Goal: Navigation & Orientation: Find specific page/section

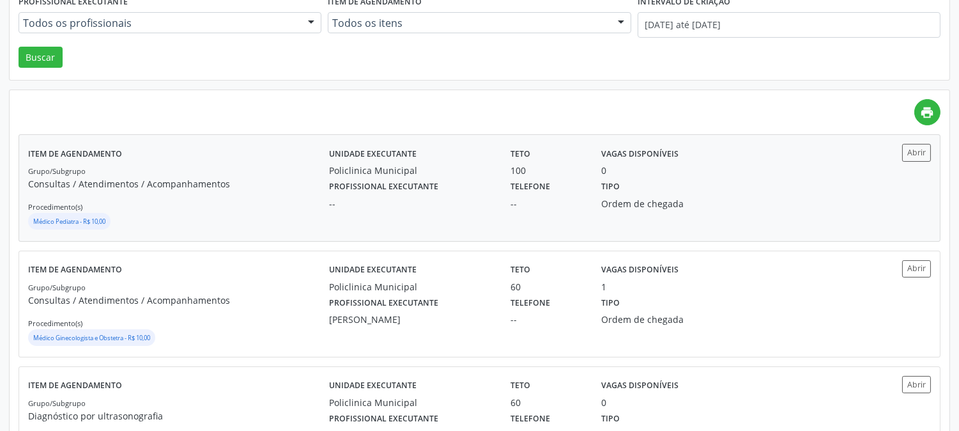
scroll to position [71, 0]
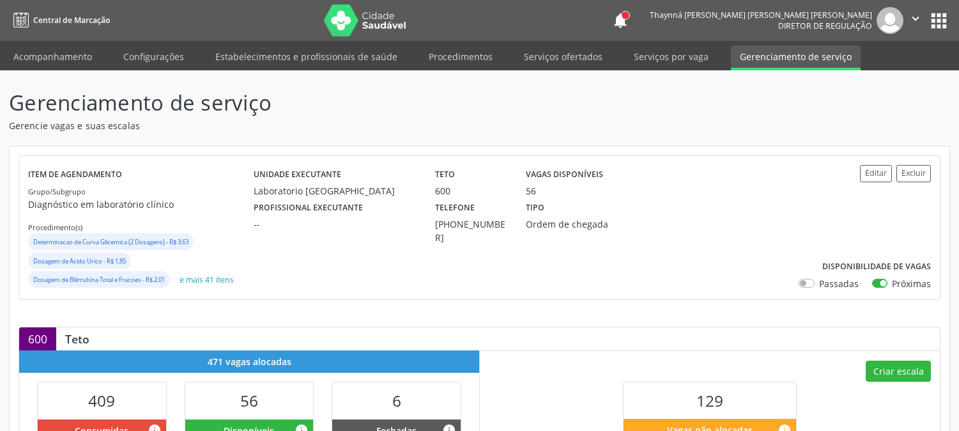
scroll to position [109, 0]
